Goal: Task Accomplishment & Management: Manage account settings

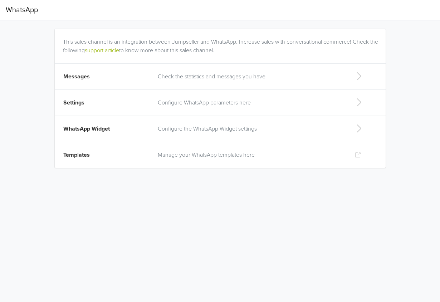
click at [108, 104] on td "Settings" at bounding box center [104, 103] width 99 height 26
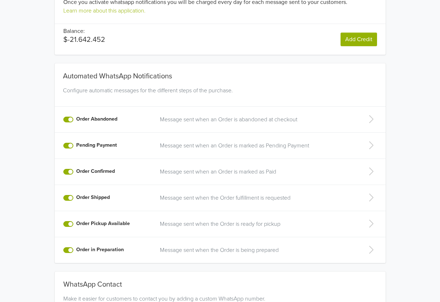
scroll to position [123, 0]
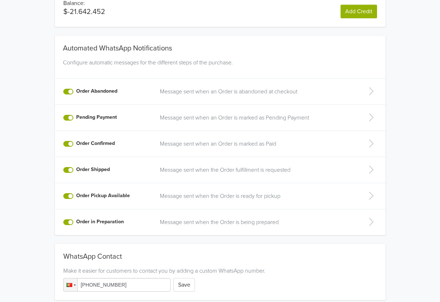
click at [221, 86] on td "Message sent when an Order is abandoned at checkout" at bounding box center [256, 92] width 201 height 26
click at [224, 91] on p "Message sent when an Order is abandoned at checkout" at bounding box center [256, 91] width 192 height 9
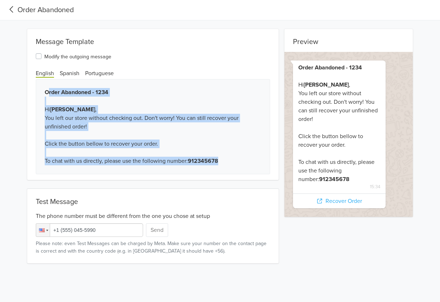
drag, startPoint x: 228, startPoint y: 166, endPoint x: 47, endPoint y: 92, distance: 195.5
click at [47, 92] on div "Order Abandoned - 1234 Hi [PERSON_NAME] , You left our store without checking o…" at bounding box center [153, 126] width 234 height 95
click at [114, 110] on div "Order Abandoned - 1234 Hi [PERSON_NAME] , You left our store without checking o…" at bounding box center [153, 126] width 234 height 95
